Goal: Transaction & Acquisition: Purchase product/service

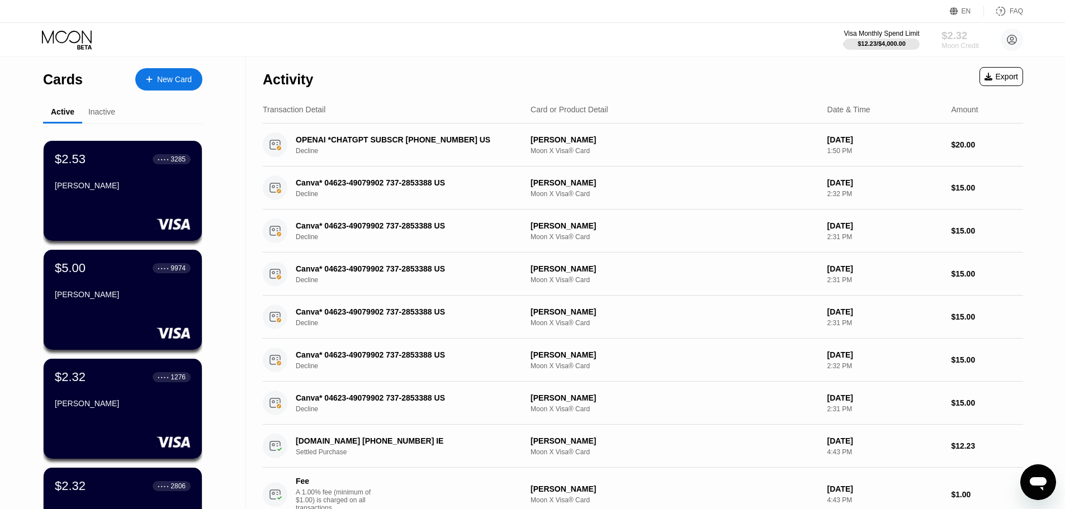
click at [953, 41] on div "$2.32" at bounding box center [959, 36] width 37 height 12
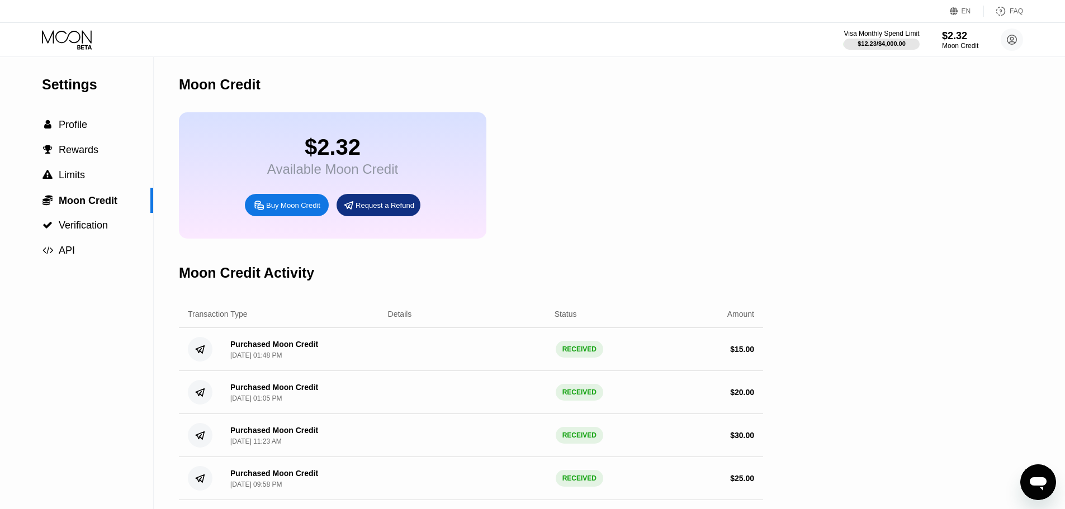
click at [291, 210] on div "Buy Moon Credit" at bounding box center [293, 206] width 54 height 10
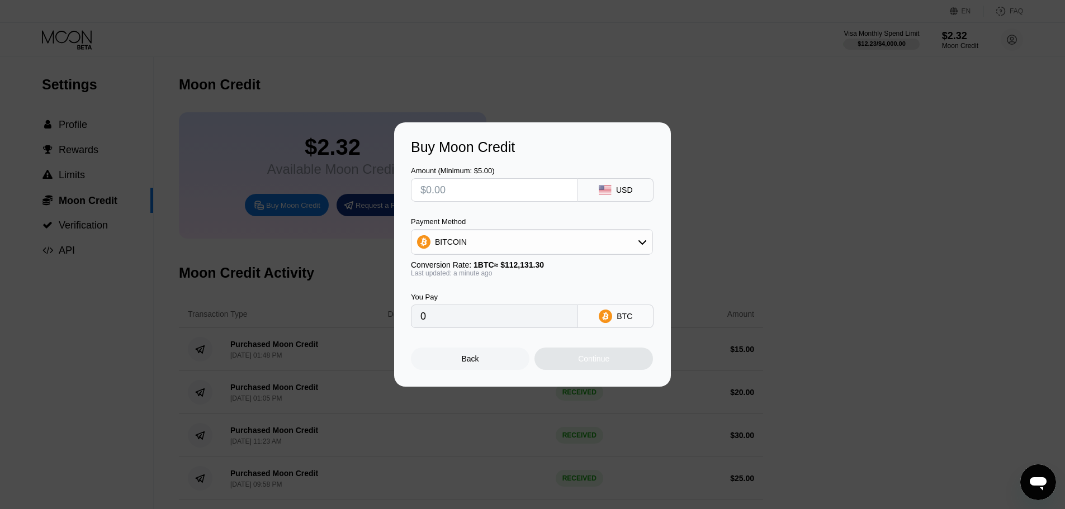
click at [471, 190] on input "text" at bounding box center [494, 190] width 148 height 22
type input "$2"
type input "0.00001784"
type input "$21"
type input "0.00018729"
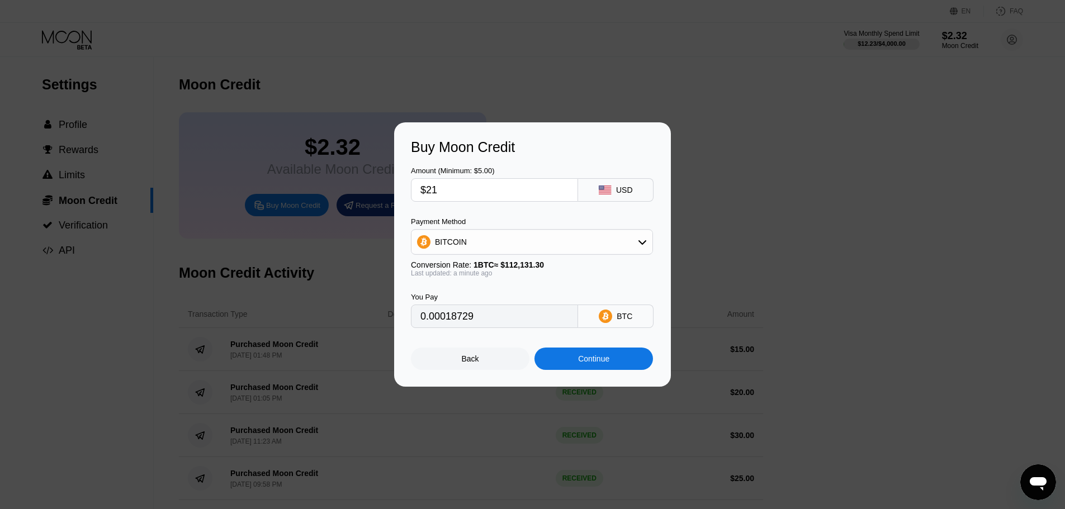
type input "$21"
click at [623, 365] on div "Continue" at bounding box center [593, 359] width 119 height 22
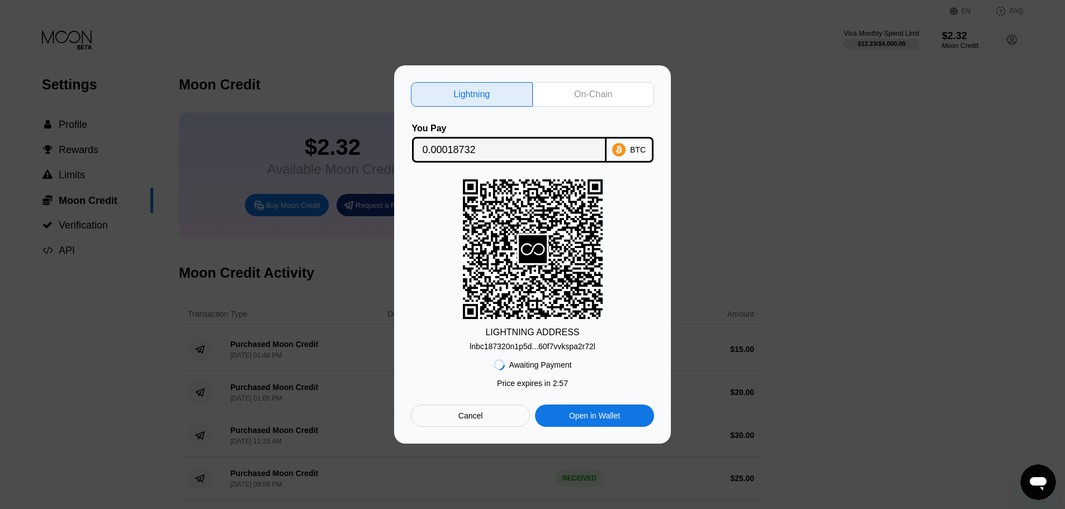
click at [601, 91] on div "On-Chain" at bounding box center [593, 94] width 38 height 11
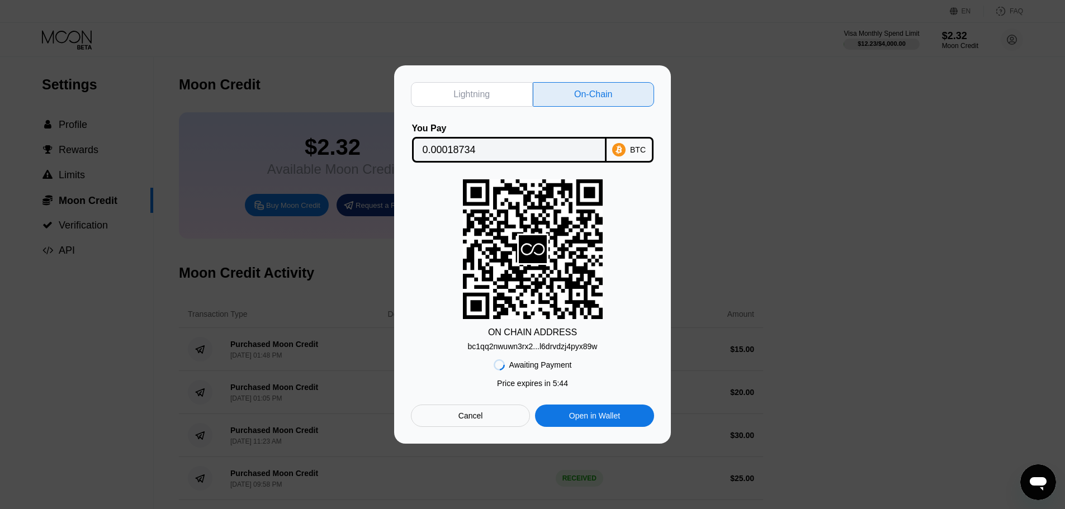
click at [461, 419] on div "Cancel" at bounding box center [470, 416] width 25 height 10
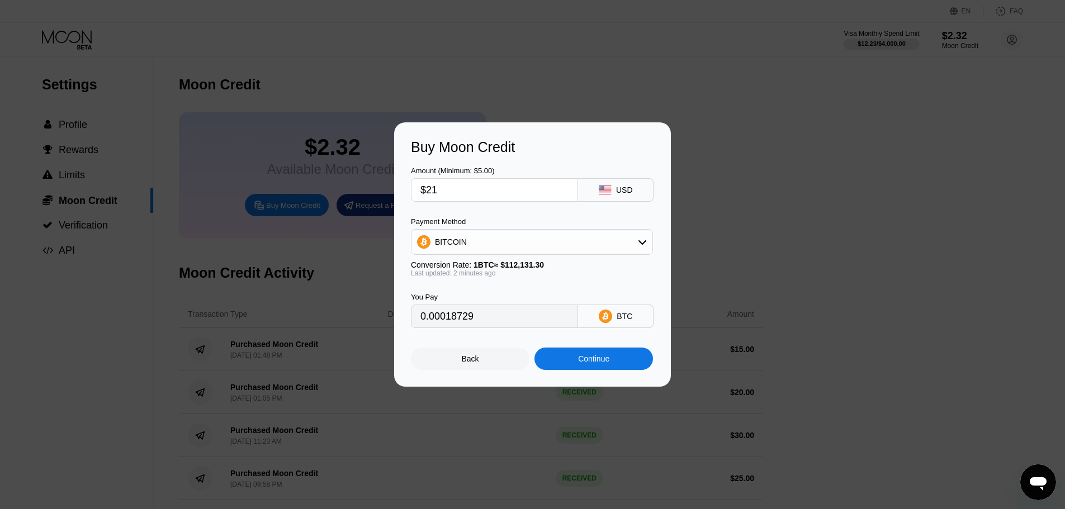
click at [443, 189] on input "$21" at bounding box center [494, 190] width 148 height 22
type input "$210"
type input "0.00187281"
type input "$2"
type input "0.00001784"
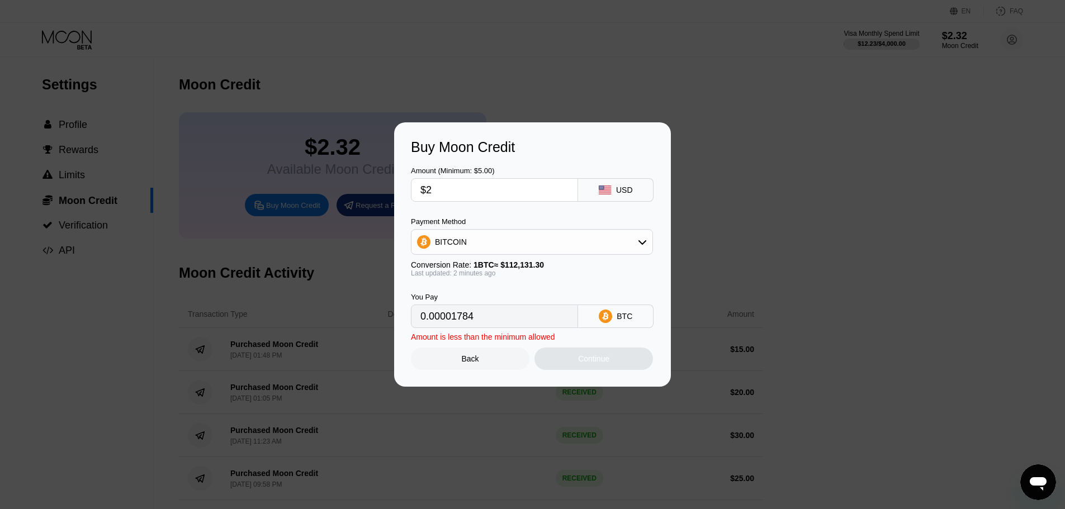
type input "$20"
type input "0.00017837"
type input "$20.3"
type input "0.00018104"
type input "$20."
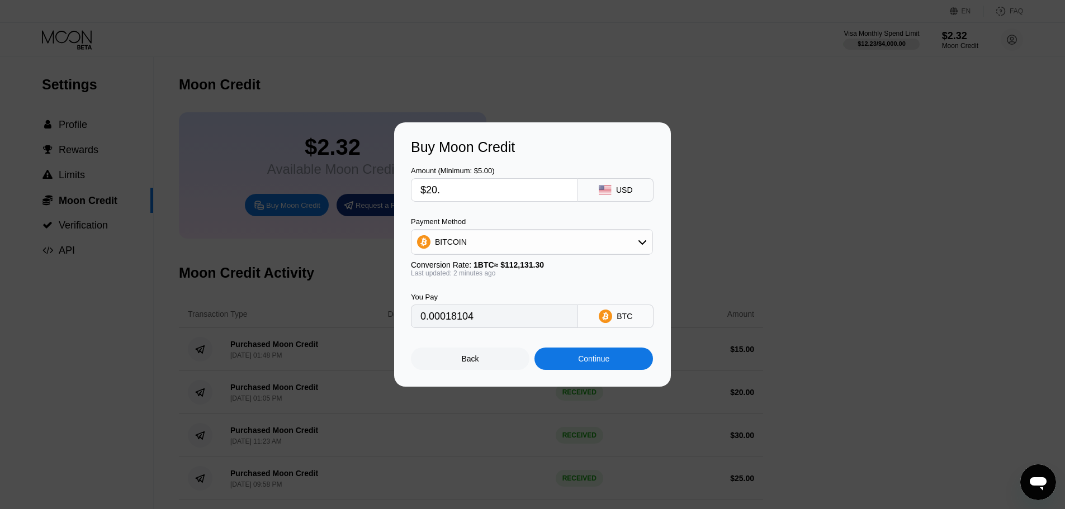
type input "0.00017837"
type input "$20.5"
type input "0.00018283"
type input "$20.5"
click at [618, 364] on div "Continue" at bounding box center [593, 359] width 119 height 22
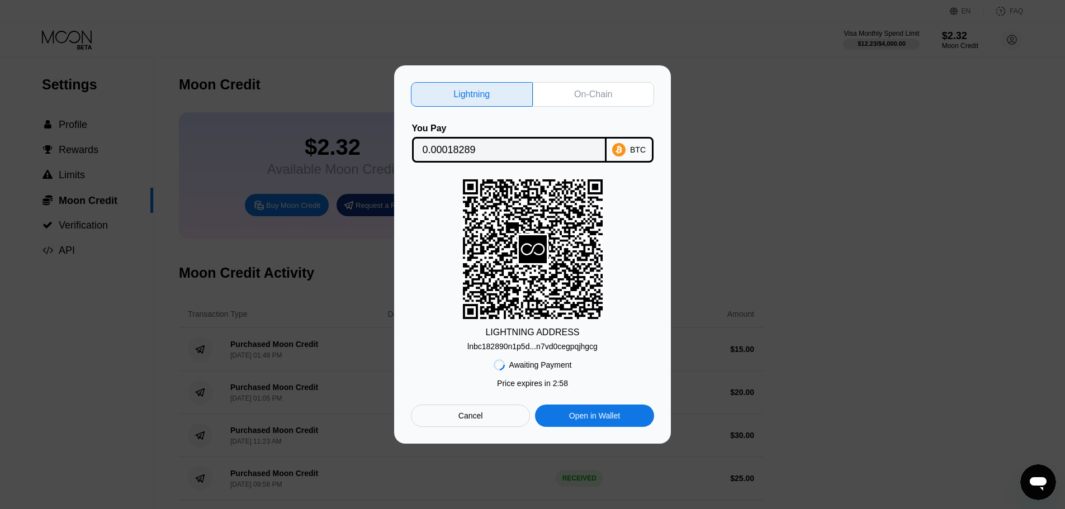
click at [589, 98] on div "On-Chain" at bounding box center [594, 94] width 122 height 25
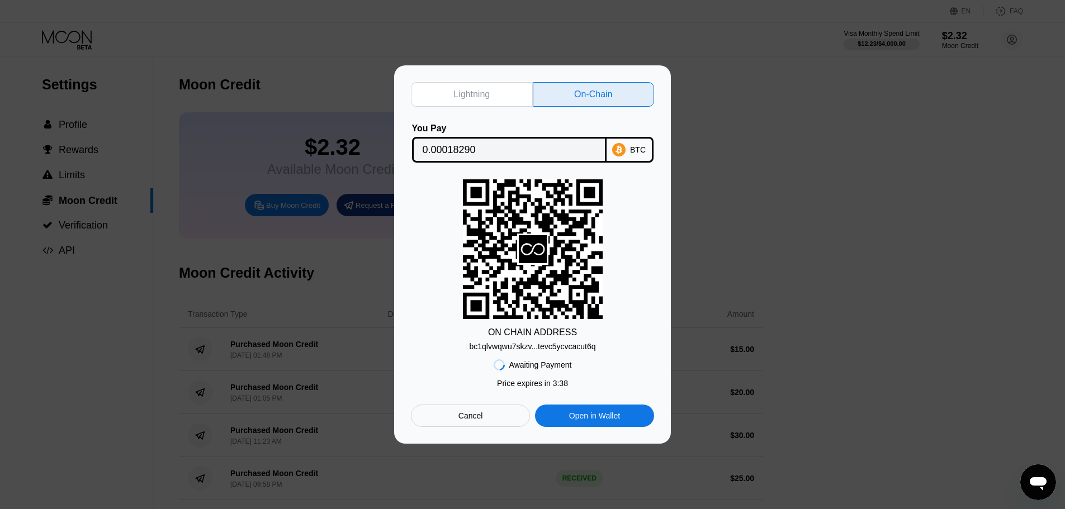
click at [776, 20] on div at bounding box center [536, 254] width 1073 height 509
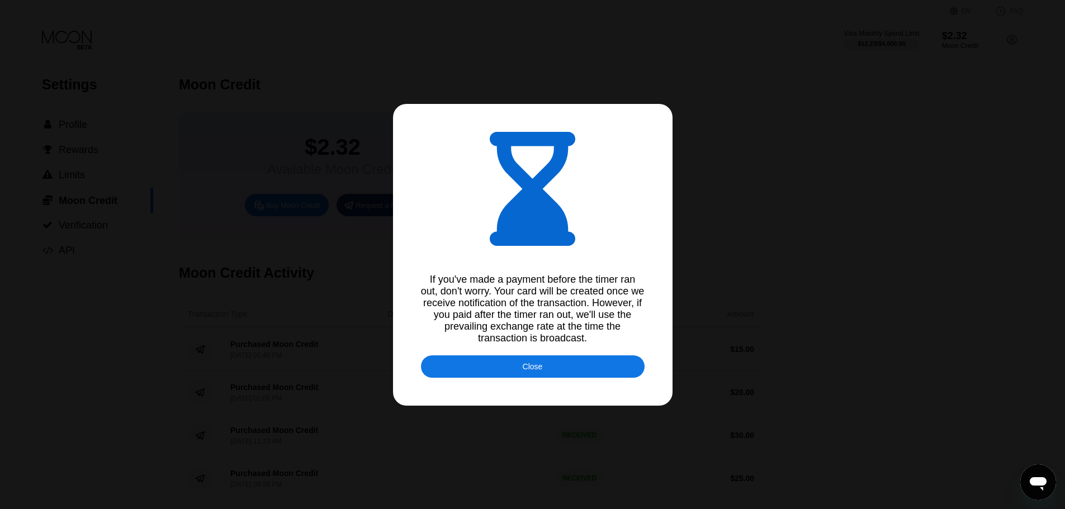
type input "0.00018292"
click at [510, 374] on div "Close" at bounding box center [533, 367] width 224 height 22
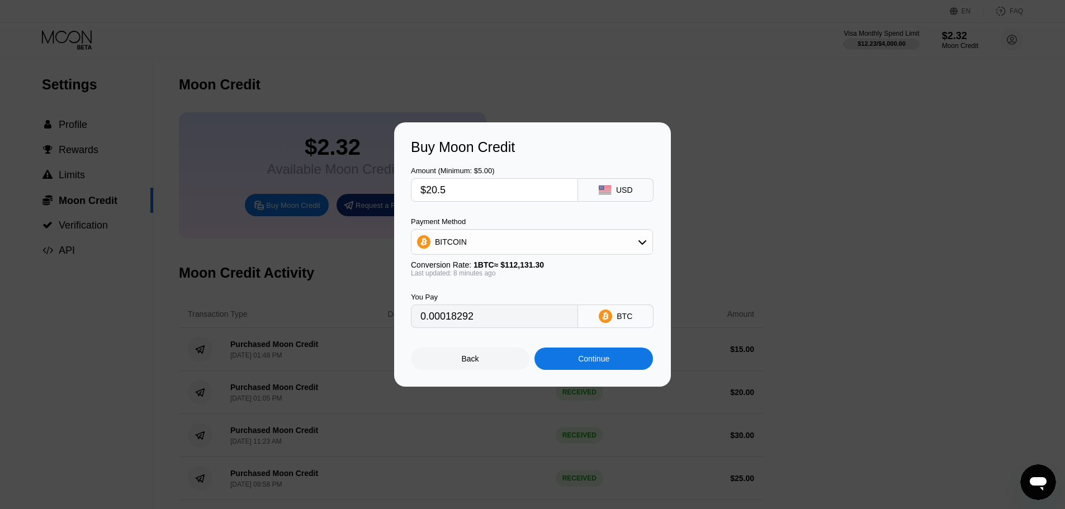
click at [838, 214] on div "Buy Moon Credit Amount (Minimum: $5.00) $20.5 USD Payment Method BITCOIN Conver…" at bounding box center [532, 254] width 1065 height 264
click at [856, 141] on div "Buy Moon Credit Amount (Minimum: $5.00) $20.5 USD Payment Method BITCOIN Conver…" at bounding box center [532, 254] width 1065 height 264
click at [490, 361] on div "Back" at bounding box center [470, 359] width 119 height 22
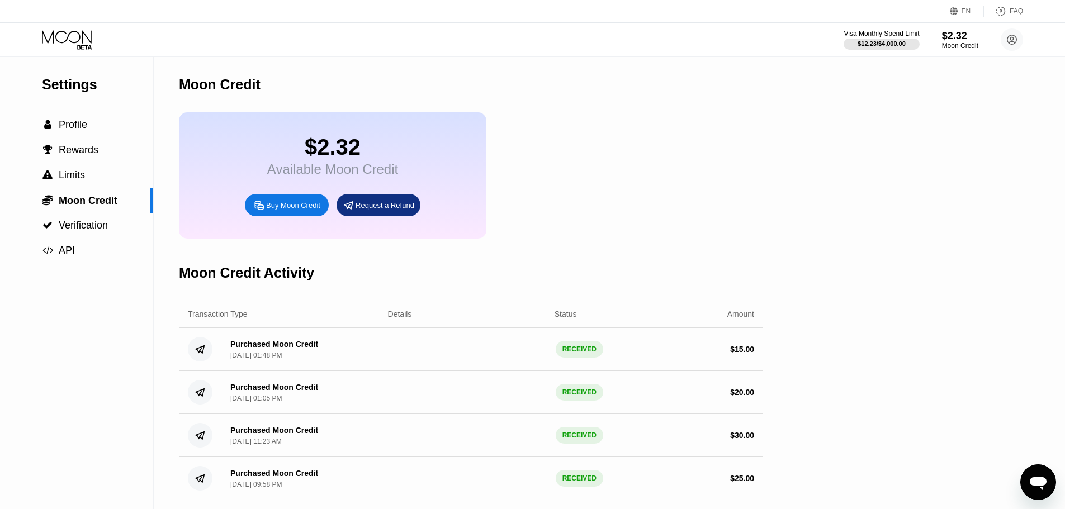
click at [644, 238] on div "$2.32 Available Moon Credit Buy Moon Credit Request a Refund" at bounding box center [471, 175] width 584 height 126
click at [61, 359] on div "Settings  Profile  Rewards  Limits  Moon Credit  Verification  API" at bounding box center [77, 364] width 154 height 615
